Goal: Transaction & Acquisition: Book appointment/travel/reservation

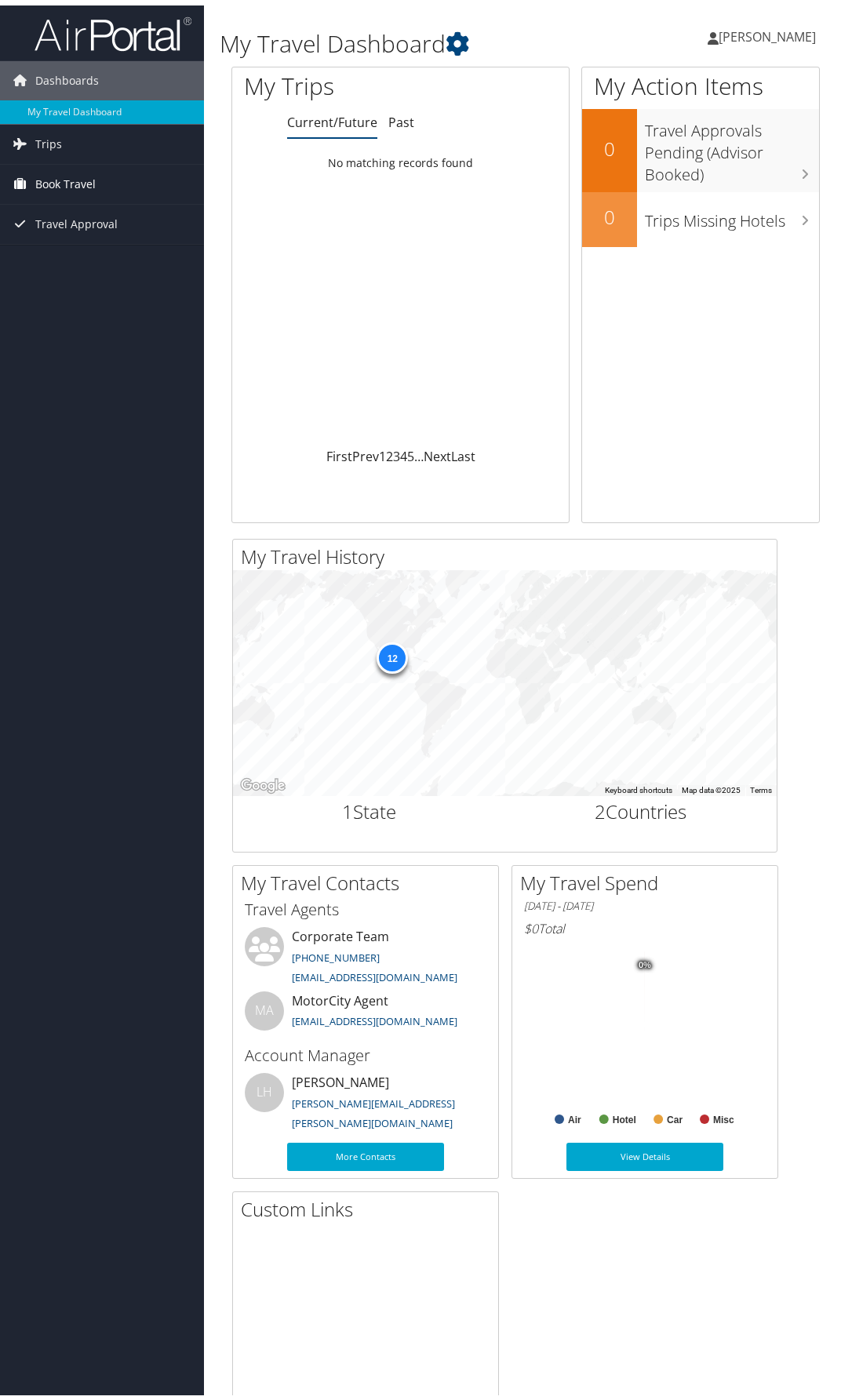
click at [87, 174] on span "Book Travel" at bounding box center [66, 178] width 60 height 39
click at [77, 252] on link "Book/Manage Online Trips" at bounding box center [102, 257] width 204 height 23
